Goal: Task Accomplishment & Management: Complete application form

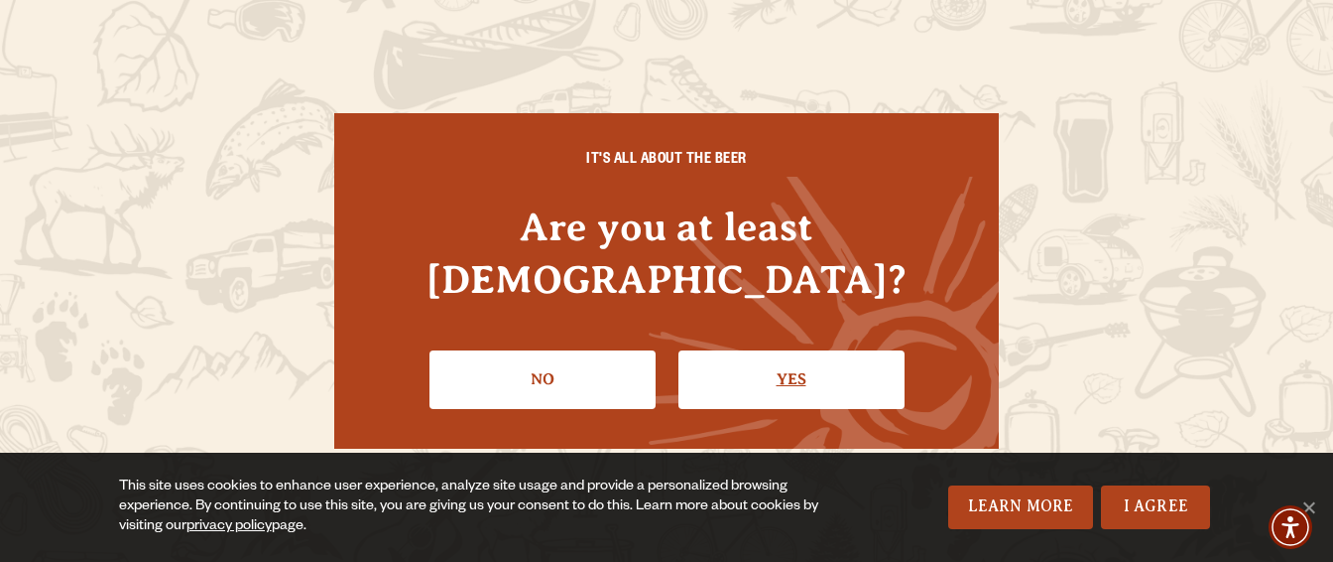
click at [703, 361] on link "Yes" at bounding box center [792, 379] width 226 height 58
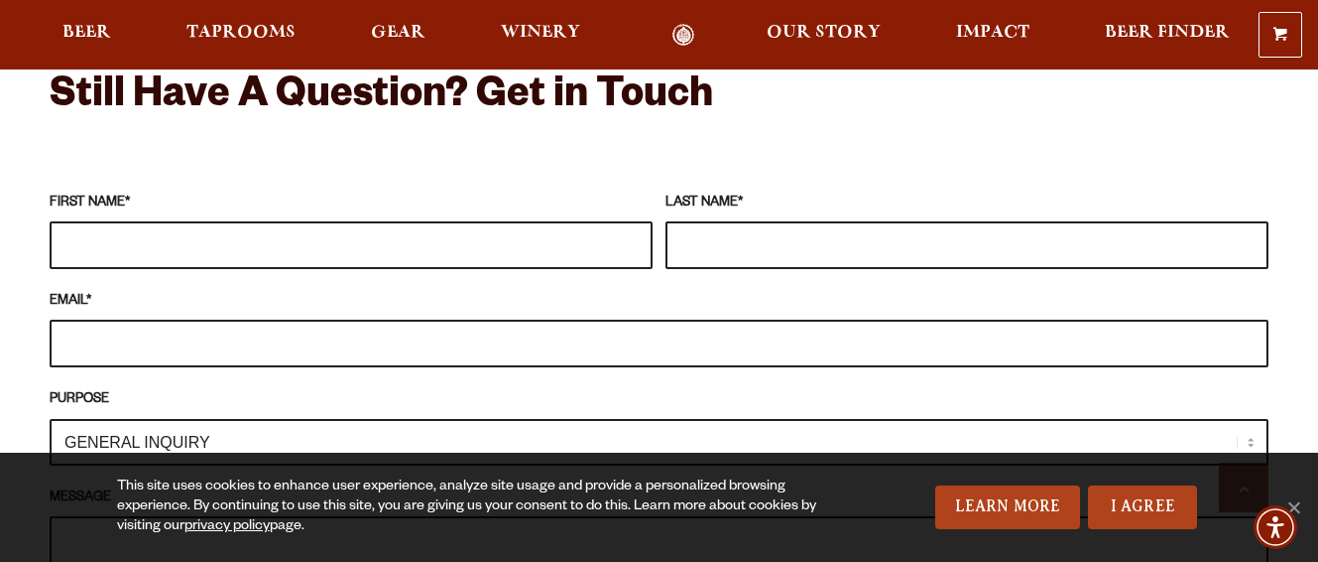
scroll to position [1786, 0]
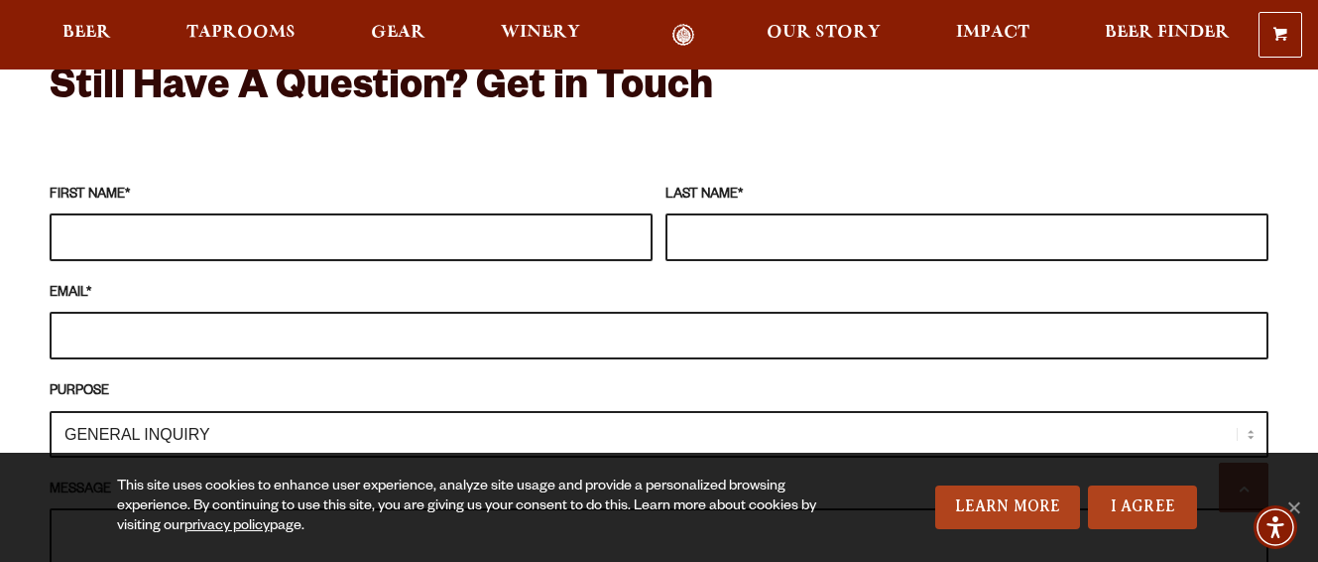
click at [203, 213] on input "FIRST NAME *" at bounding box center [351, 237] width 603 height 48
type input "e"
type input "[PERSON_NAME]"
click at [721, 213] on input "LAST NAME *" at bounding box center [967, 237] width 603 height 48
type input "Teman"
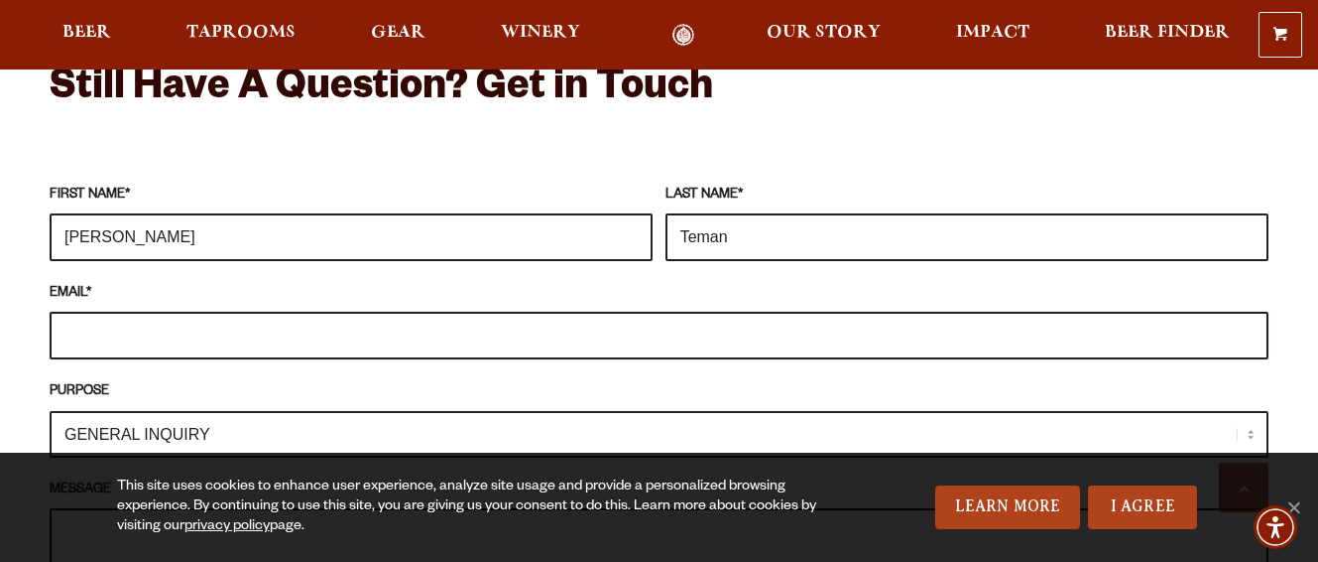
click at [112, 312] on input "EMAIL *" at bounding box center [659, 336] width 1219 height 48
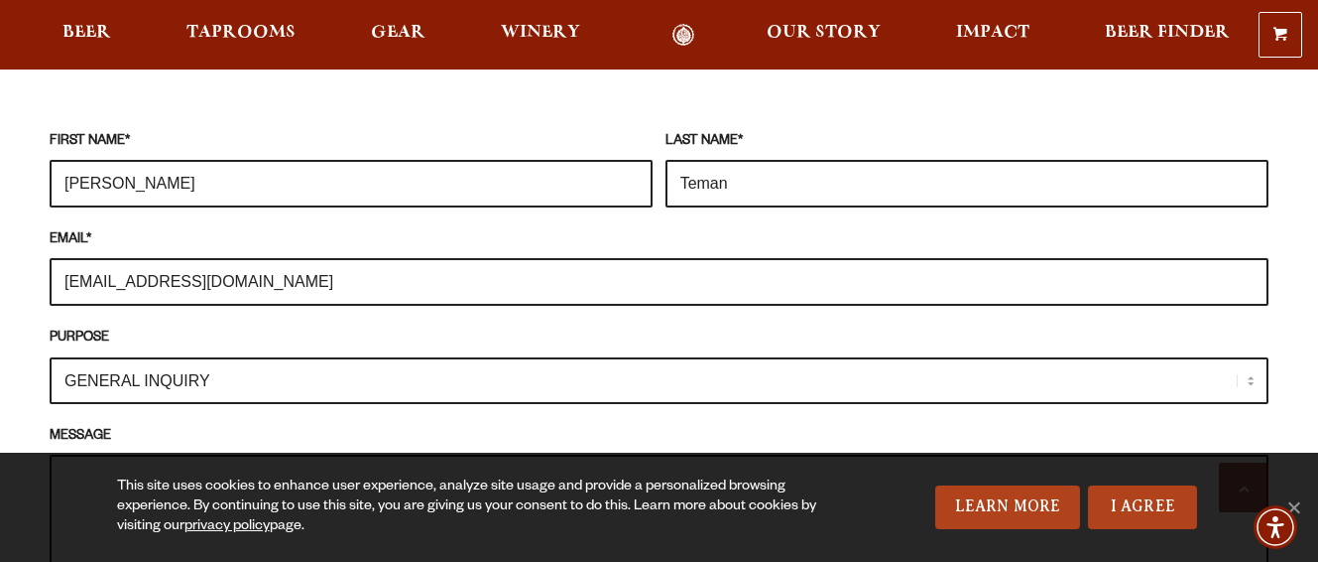
scroll to position [1885, 0]
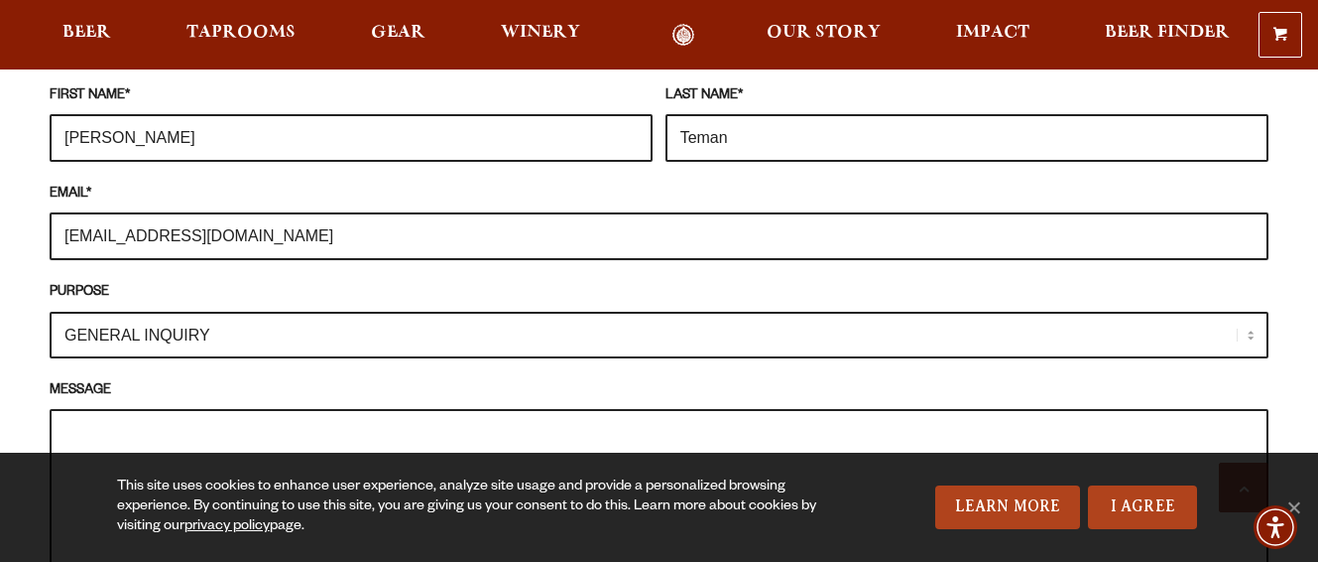
type input "[EMAIL_ADDRESS][DOMAIN_NAME]"
click at [239, 312] on select "GENERAL INQUIRY TAPROOM / BREWERY WINERY BOOK A TOUR MEDIA INQUIRY GEAR SHOP [P…" at bounding box center [659, 335] width 1219 height 47
select select "BOOK A TOUR"
click at [50, 312] on select "GENERAL INQUIRY TAPROOM / BREWERY WINERY BOOK A TOUR MEDIA INQUIRY GEAR SHOP [P…" at bounding box center [659, 335] width 1219 height 47
click at [127, 409] on textarea "MESSAGE" at bounding box center [659, 507] width 1219 height 196
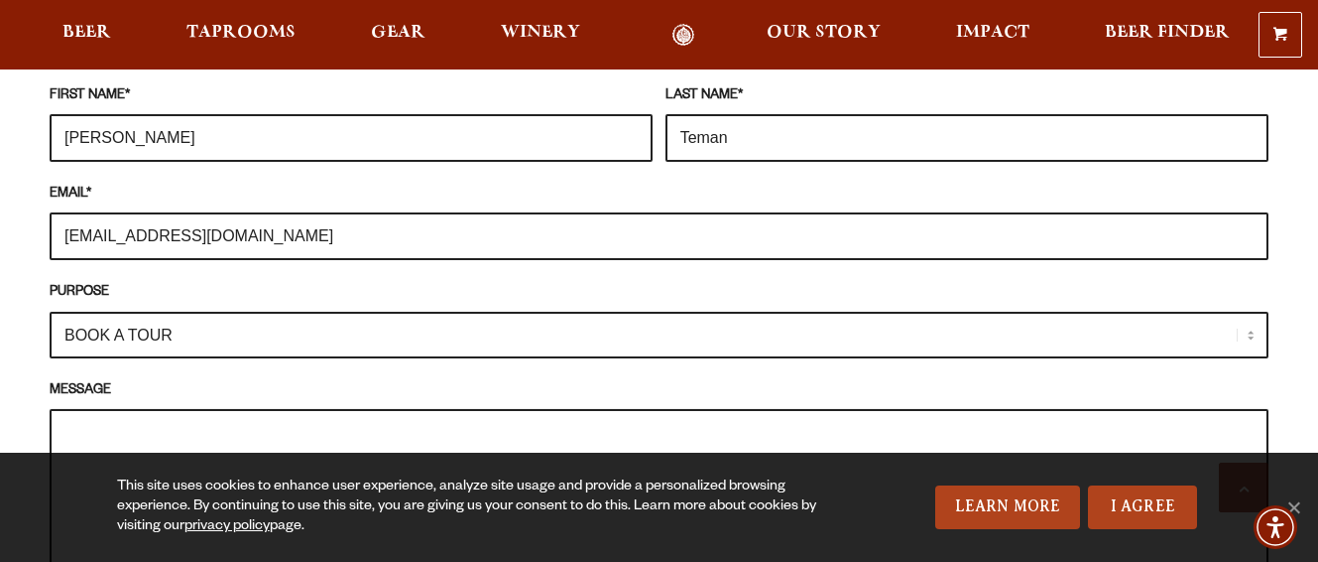
paste textarea "The BLt's request music gig...Our video is at: [DOMAIN_NAME][URL] OR call: [PHO…"
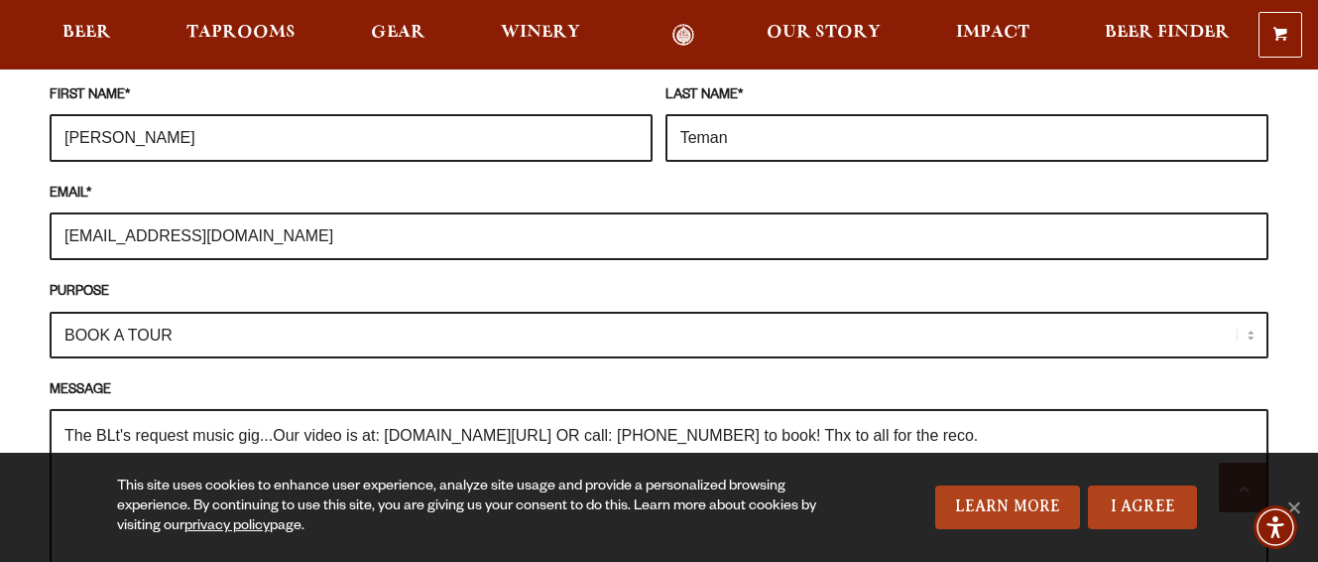
click at [131, 409] on textarea "The BLt's request music gig...Our video is at: [DOMAIN_NAME][URL] OR call: [PHO…" at bounding box center [659, 507] width 1219 height 196
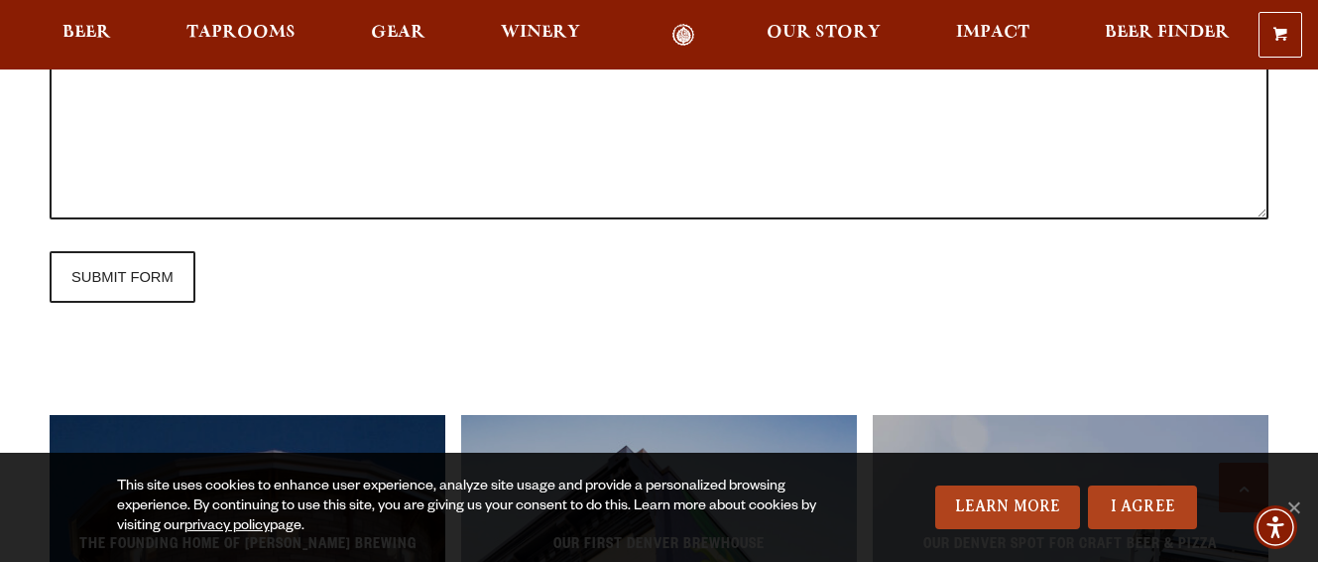
scroll to position [2282, 0]
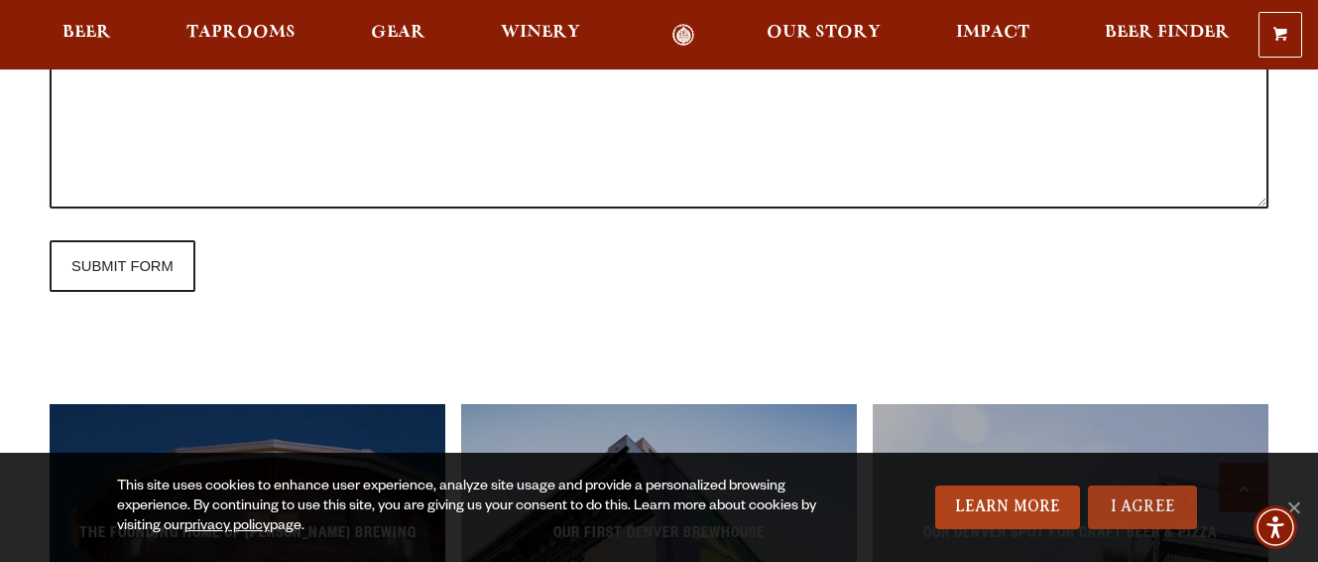
type textarea "The BLt's band request music gig...Our video is at: [DOMAIN_NAME][URL] OR call:…"
click at [1131, 497] on link "I Agree" at bounding box center [1142, 507] width 109 height 44
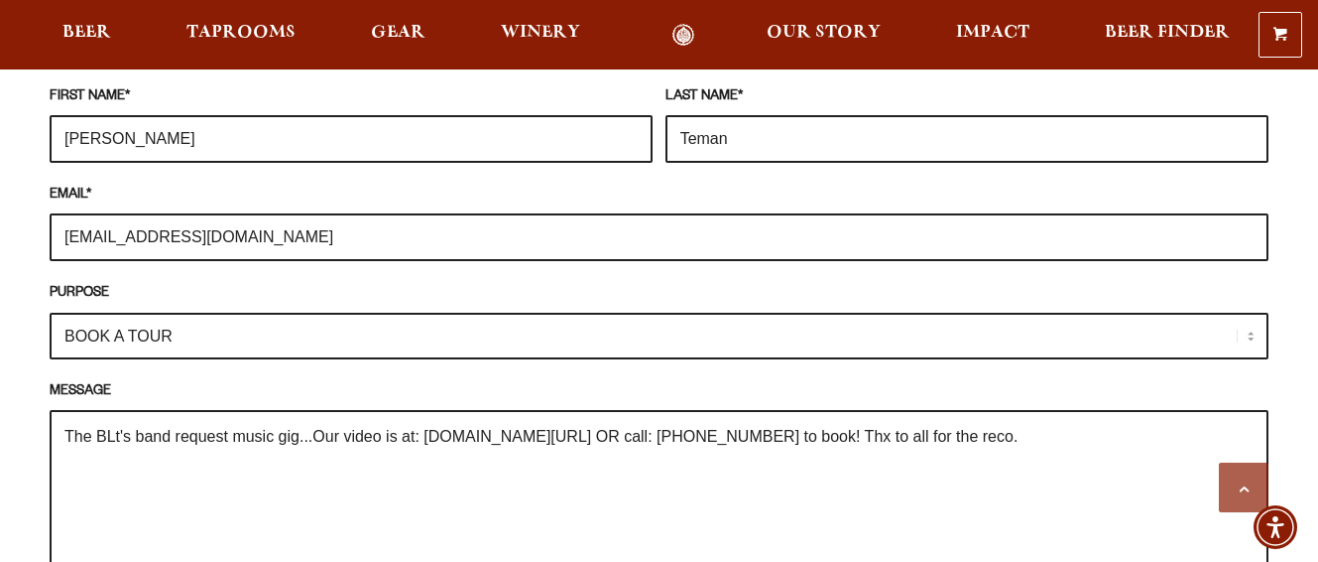
scroll to position [1885, 0]
click at [218, 312] on select "GENERAL INQUIRY TAPROOM / BREWERY WINERY BOOK A TOUR MEDIA INQUIRY GEAR SHOP [P…" at bounding box center [659, 335] width 1219 height 47
click at [50, 312] on select "GENERAL INQUIRY TAPROOM / BREWERY WINERY BOOK A TOUR MEDIA INQUIRY GEAR SHOP [P…" at bounding box center [659, 335] width 1219 height 47
click at [260, 312] on select "GENERAL INQUIRY TAPROOM / BREWERY WINERY BOOK A TOUR MEDIA INQUIRY GEAR SHOP [P…" at bounding box center [659, 335] width 1219 height 47
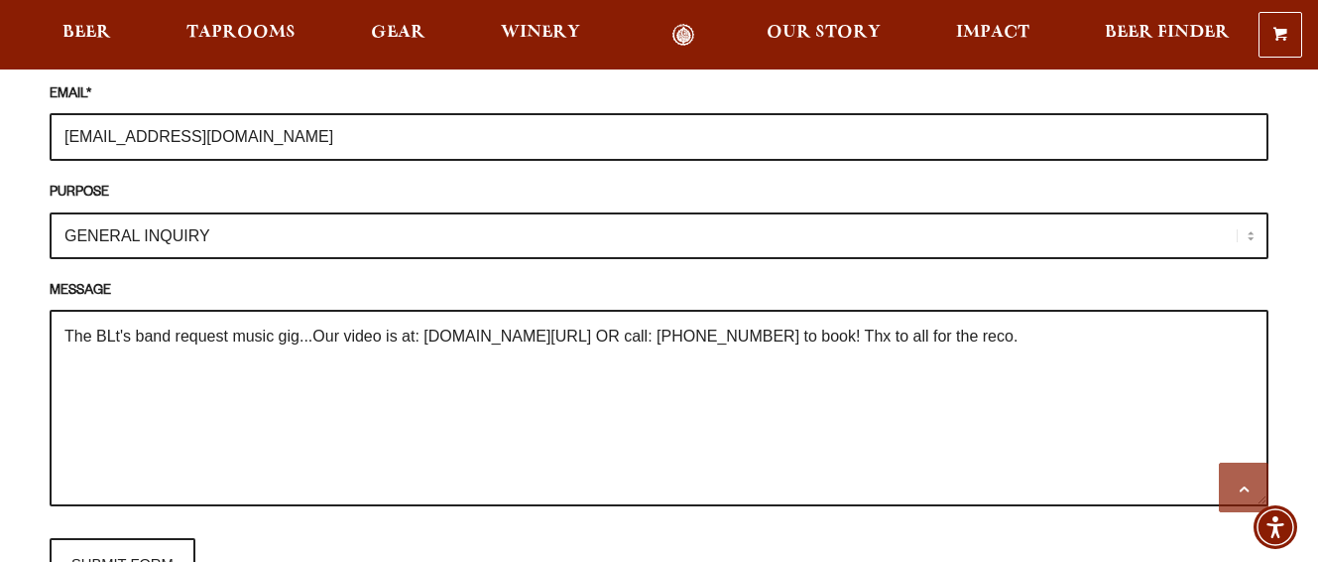
click at [222, 212] on select "GENERAL INQUIRY TAPROOM / BREWERY WINERY BOOK A TOUR MEDIA INQUIRY GEAR SHOP [P…" at bounding box center [659, 235] width 1219 height 47
select select "BOOK A TOUR"
click at [50, 212] on select "GENERAL INQUIRY TAPROOM / BREWERY WINERY BOOK A TOUR MEDIA INQUIRY GEAR SHOP [P…" at bounding box center [659, 235] width 1219 height 47
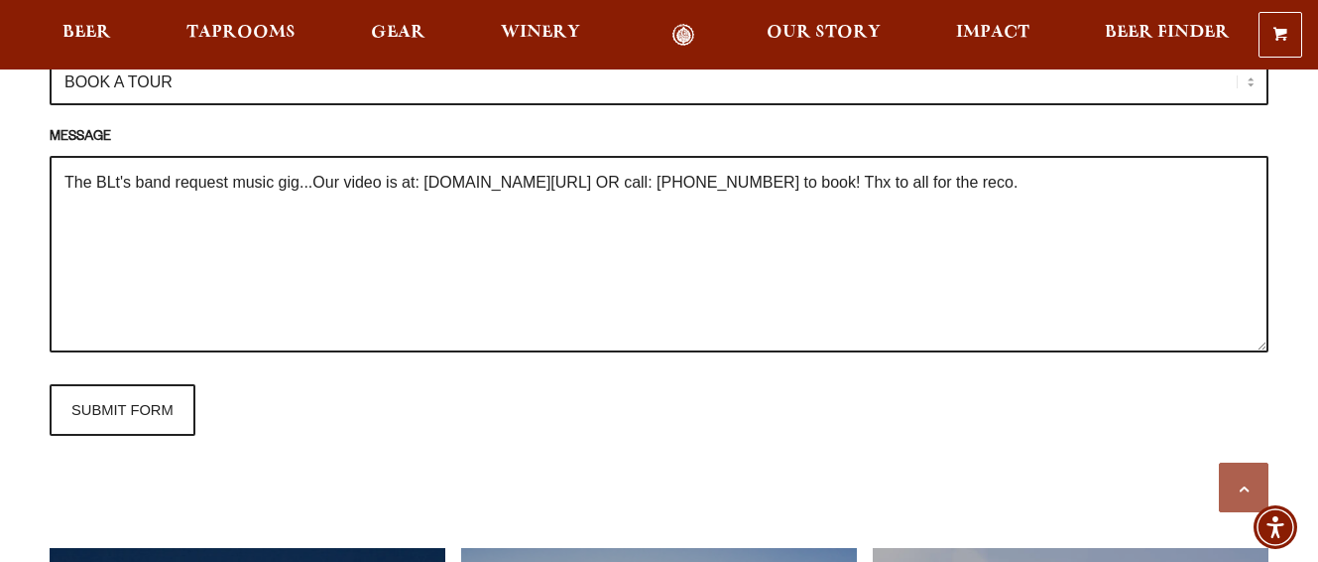
scroll to position [2183, 0]
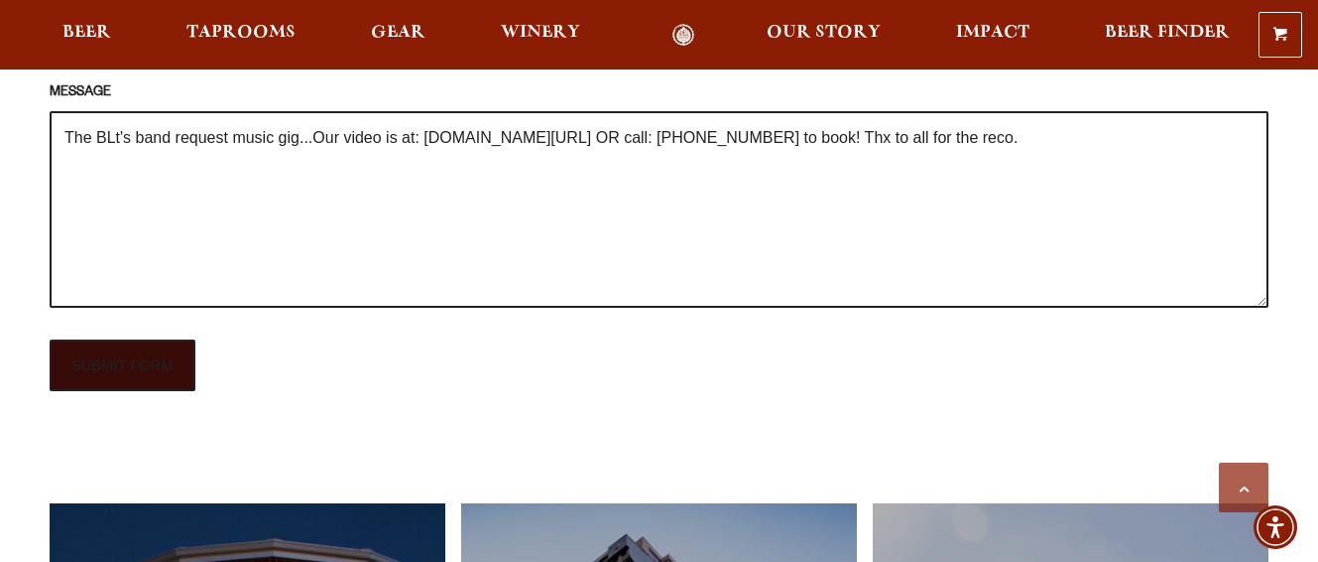
click at [123, 339] on input "SUBMIT FORM" at bounding box center [123, 365] width 146 height 52
type input "Sending"
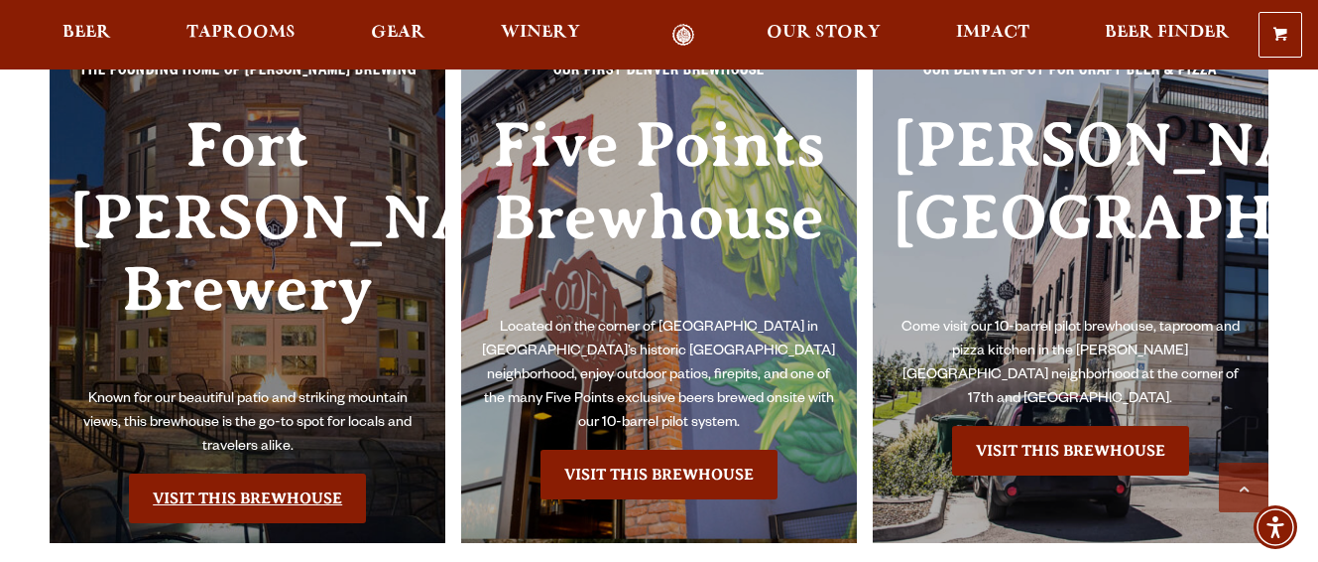
click at [243, 473] on link "Visit this Brewhouse" at bounding box center [247, 498] width 237 height 50
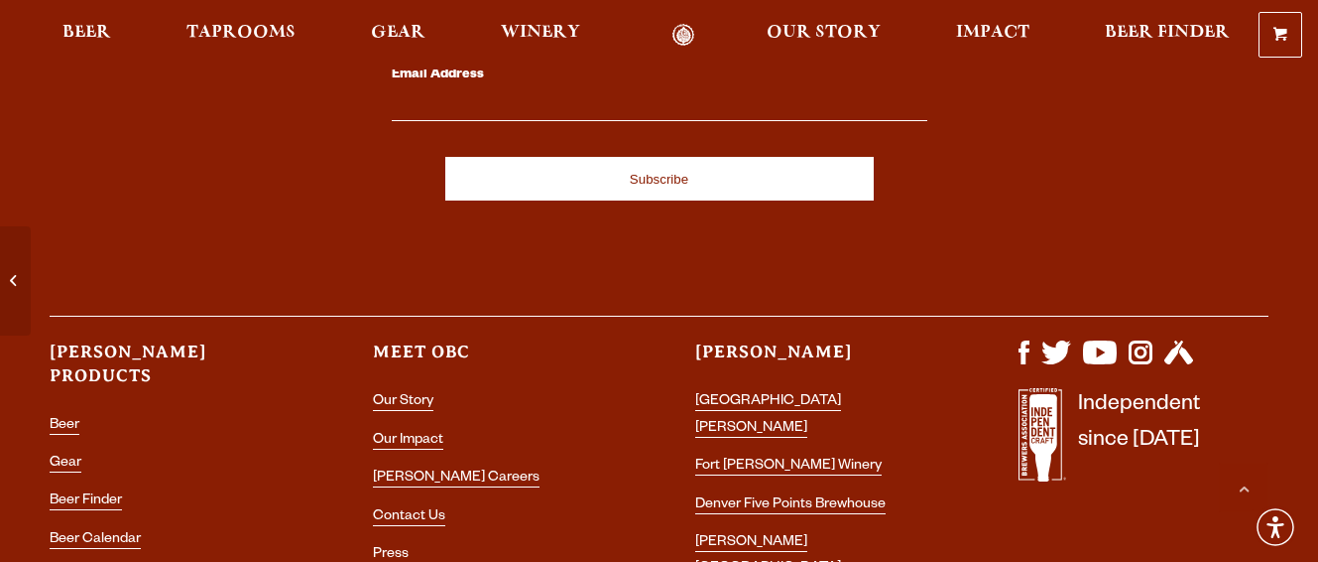
scroll to position [8730, 0]
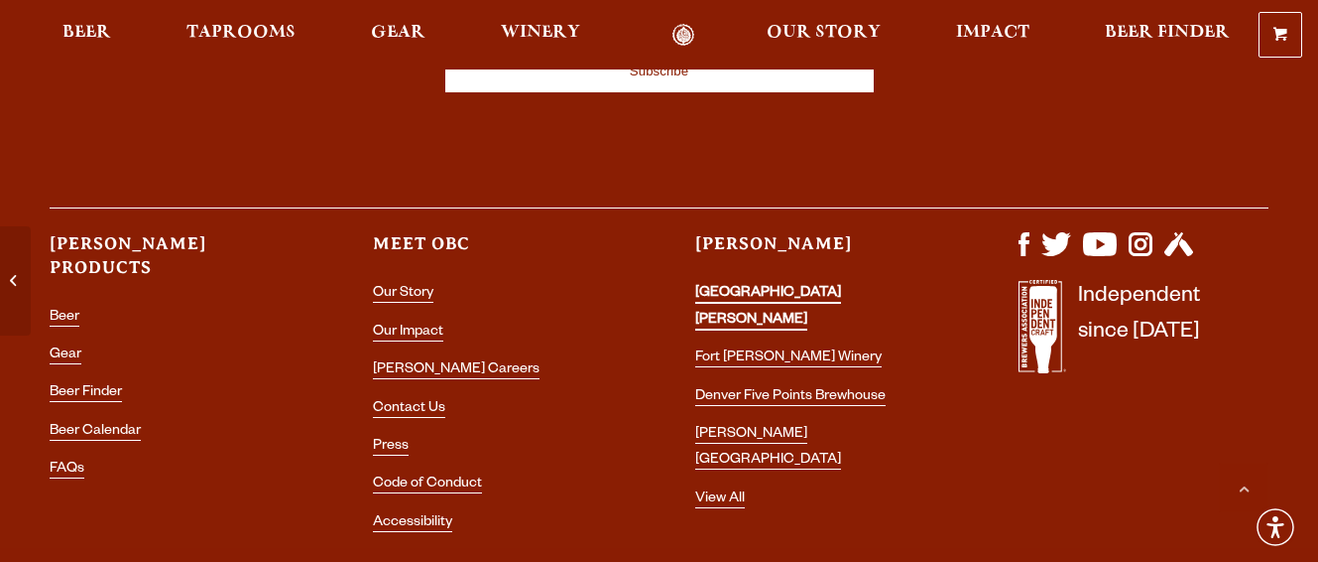
click at [710, 286] on link "[GEOGRAPHIC_DATA][PERSON_NAME]" at bounding box center [768, 308] width 146 height 44
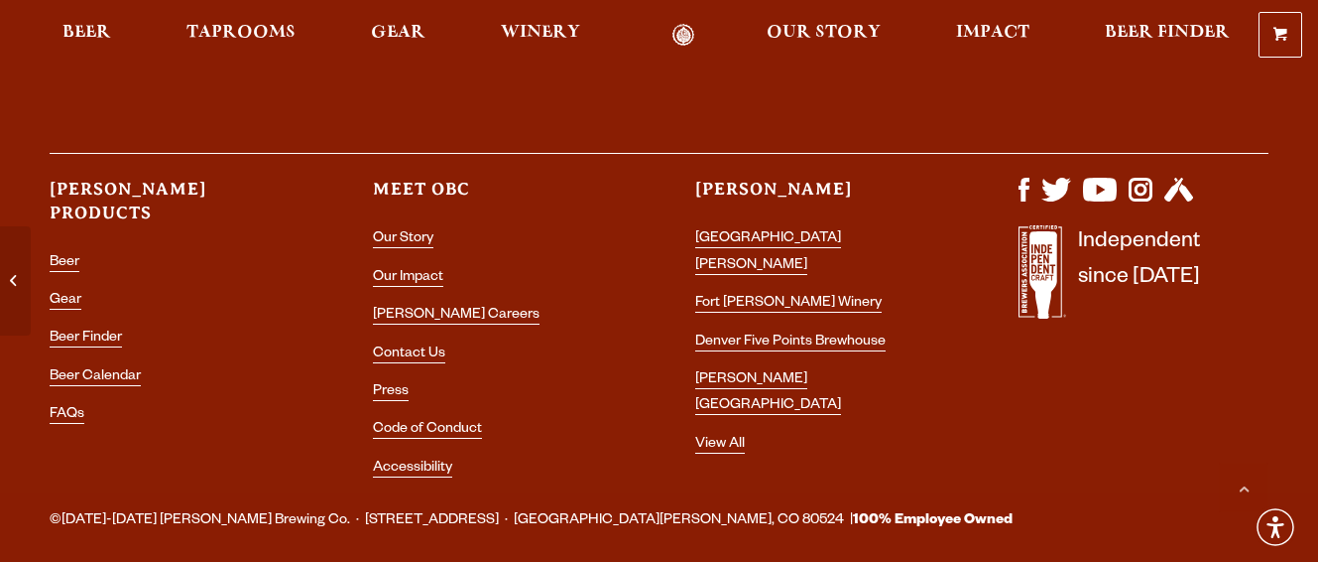
scroll to position [8487, 0]
